Goal: Task Accomplishment & Management: Use online tool/utility

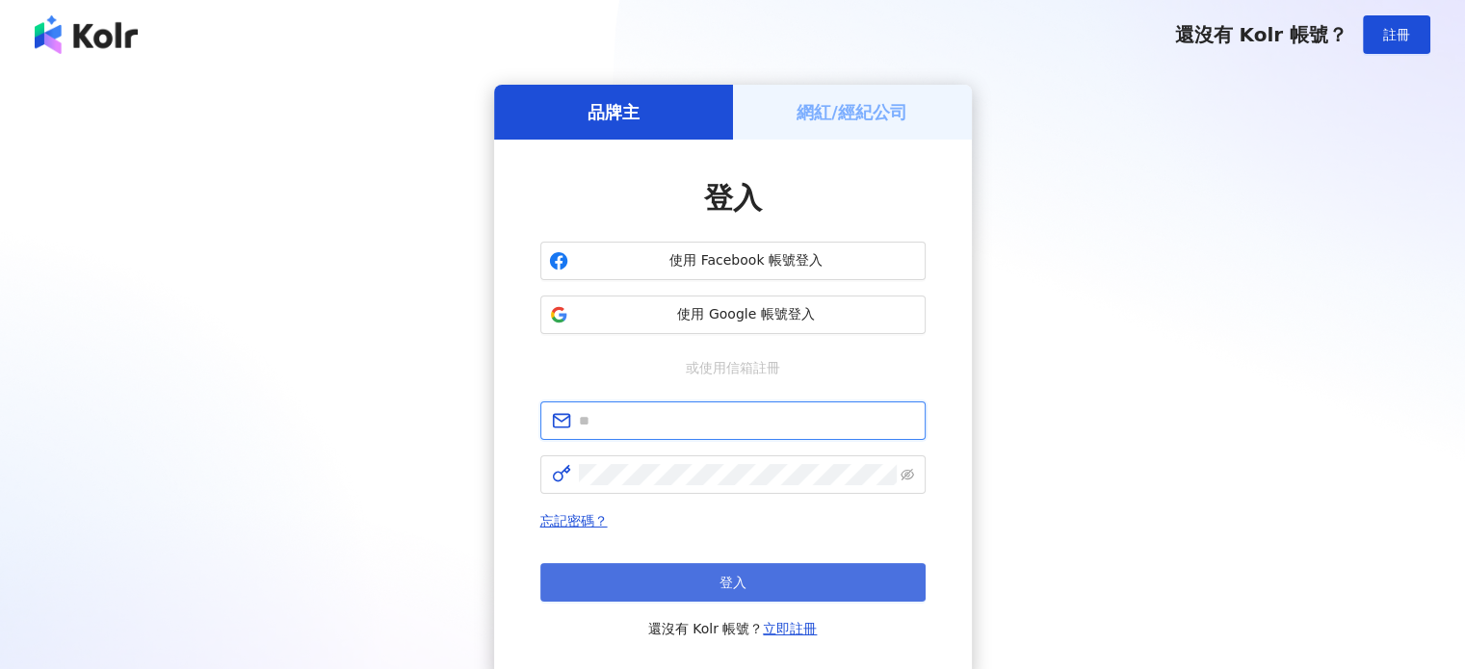
type input "**********"
click at [783, 579] on button "登入" at bounding box center [732, 582] width 385 height 39
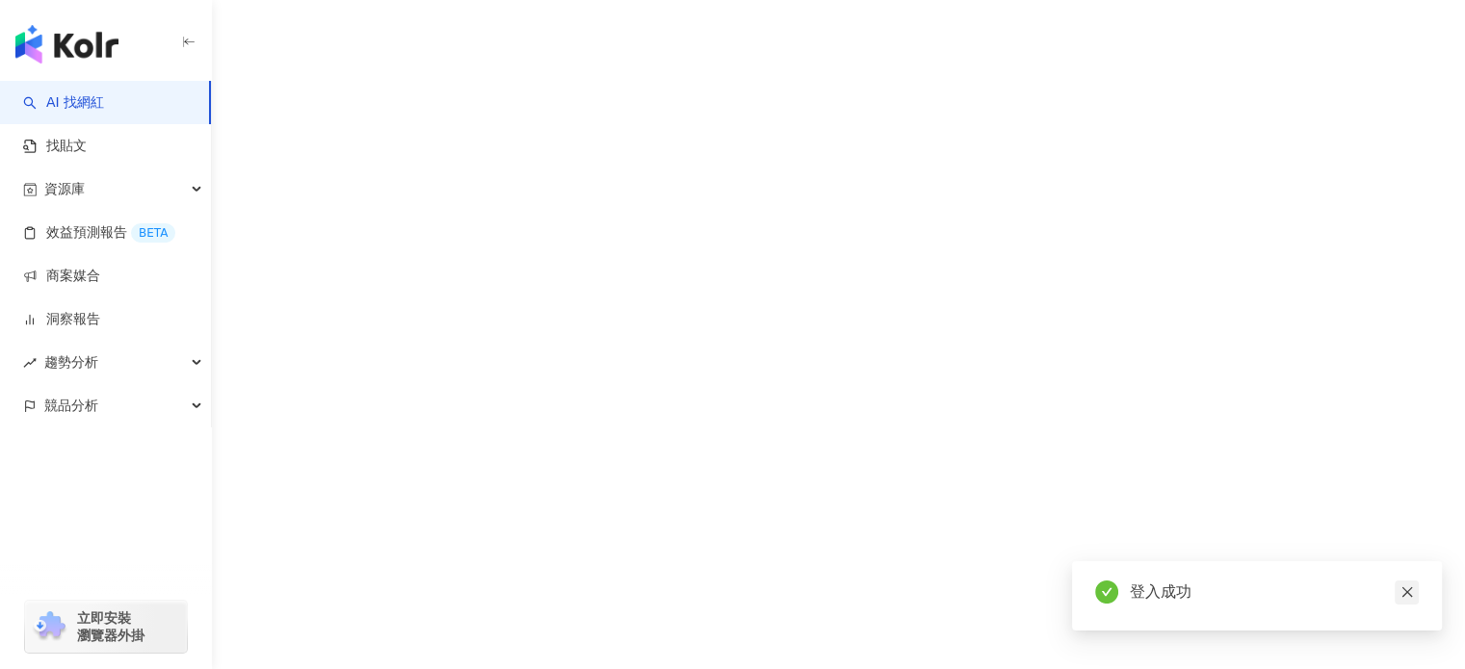
click at [1414, 596] on link at bounding box center [1406, 593] width 24 height 24
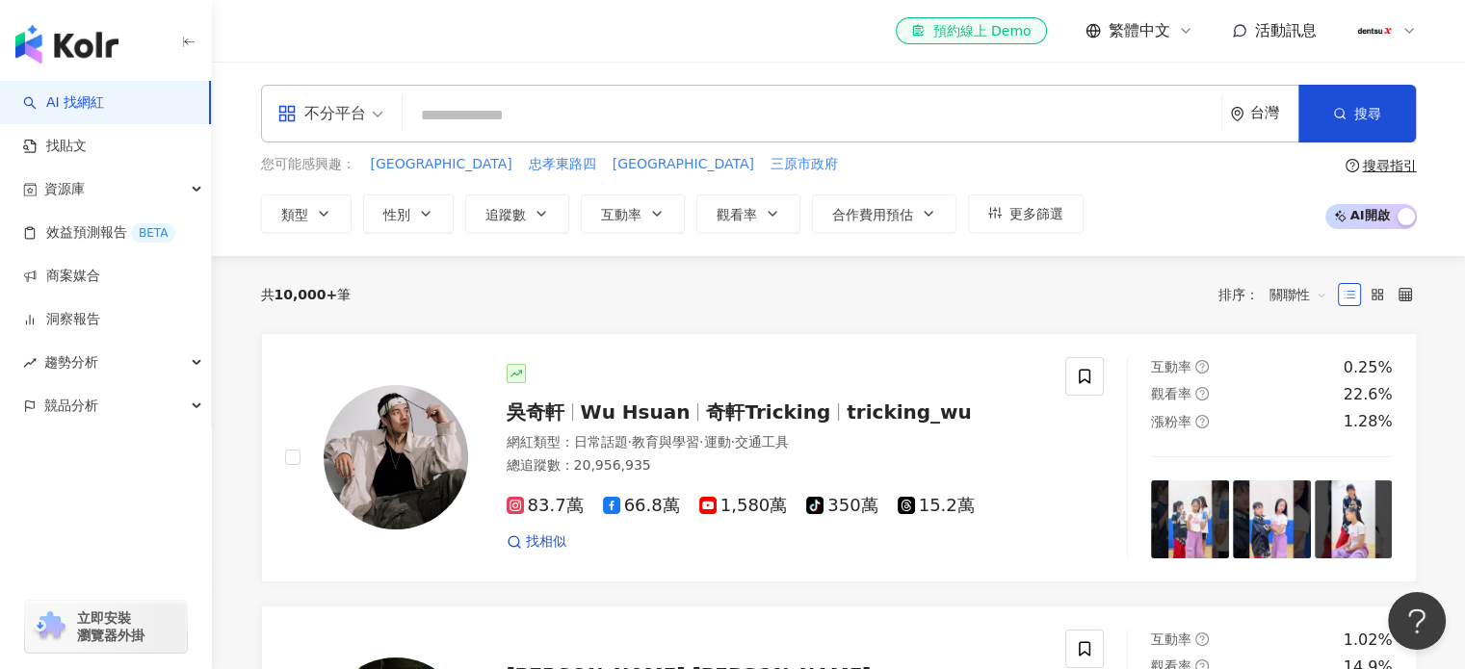
click at [728, 50] on div "el-icon-cs 預約線上 Demo 繁體中文 活動訊息" at bounding box center [838, 31] width 1155 height 62
click at [1402, 38] on icon at bounding box center [1408, 30] width 15 height 15
click at [1448, 41] on div "el-icon-cs 預約線上 Demo 繁體中文 活動訊息" at bounding box center [838, 31] width 1233 height 62
